Goal: Task Accomplishment & Management: Use online tool/utility

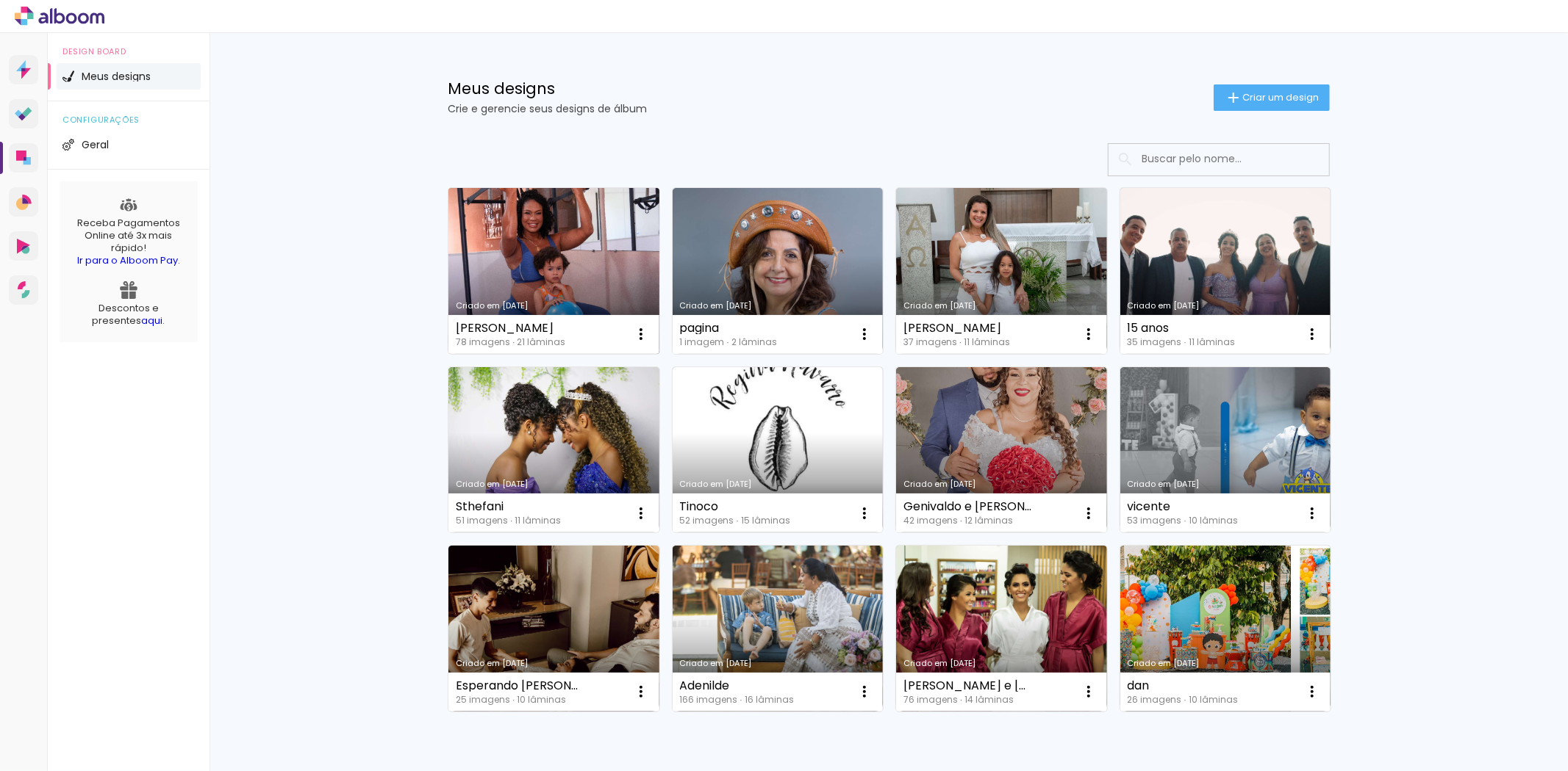
click at [527, 266] on link "Criado em [DATE]" at bounding box center [554, 270] width 211 height 166
